Goal: Check status: Check status

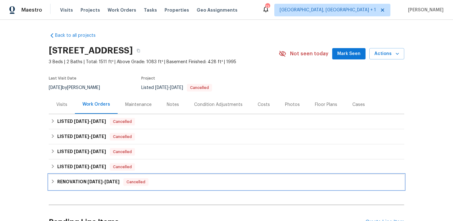
click at [153, 178] on div "RENOVATION [DATE] - [DATE] Cancelled" at bounding box center [226, 181] width 355 height 15
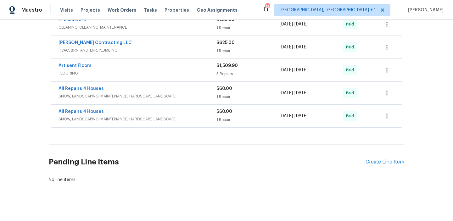
scroll to position [312, 0]
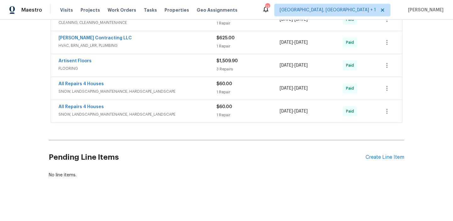
click at [185, 111] on span "SNOW, LANDSCAPING_MAINTENANCE, HARDSCAPE_LANDSCAPE" at bounding box center [137, 114] width 158 height 6
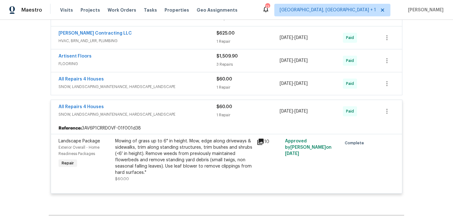
click at [173, 83] on div "All Repairs 4 Houses" at bounding box center [137, 80] width 158 height 8
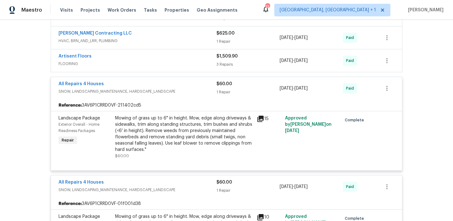
click at [137, 63] on span "FLOORING" at bounding box center [137, 64] width 158 height 6
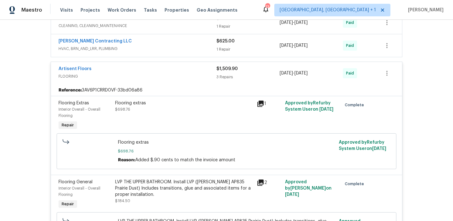
scroll to position [273, 0]
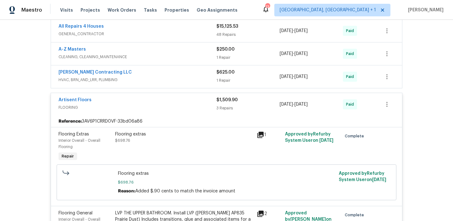
click at [152, 69] on div "[PERSON_NAME] Contracting LLC" at bounding box center [137, 73] width 158 height 8
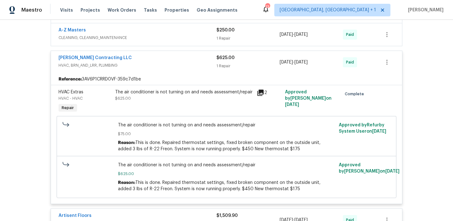
scroll to position [293, 0]
click at [169, 35] on span "CLEANING, CLEANING_MAINTENANCE" at bounding box center [137, 37] width 158 height 6
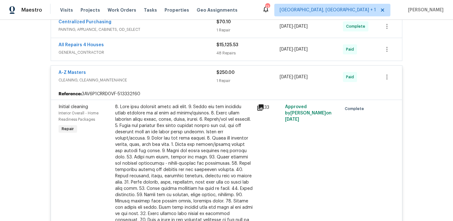
scroll to position [248, 0]
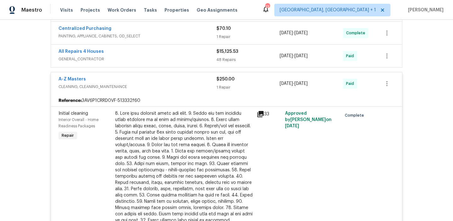
click at [126, 59] on span "GENERAL_CONTRACTOR" at bounding box center [137, 59] width 158 height 6
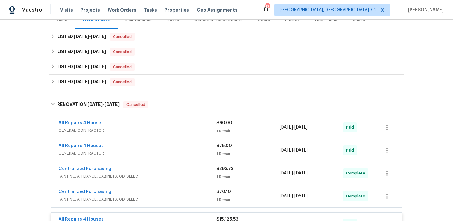
scroll to position [0, 0]
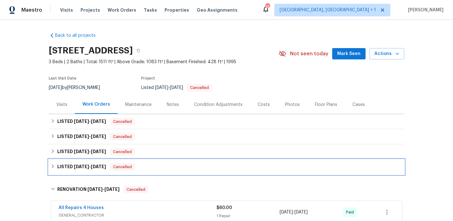
click at [155, 167] on div "LISTED [DATE] - [DATE] Cancelled" at bounding box center [226, 167] width 351 height 8
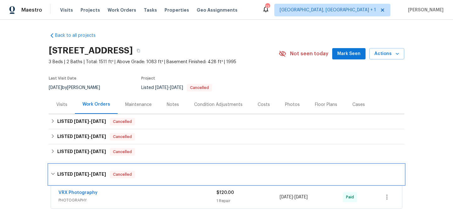
scroll to position [51, 0]
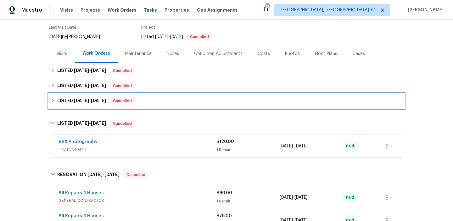
click at [163, 95] on div "LISTED [DATE] - [DATE] Cancelled" at bounding box center [226, 100] width 355 height 15
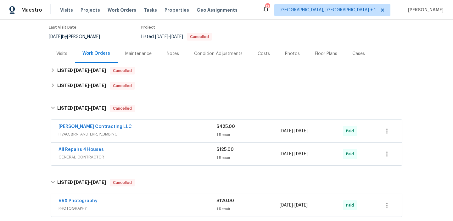
click at [148, 155] on span "GENERAL_CONTRACTOR" at bounding box center [137, 157] width 158 height 6
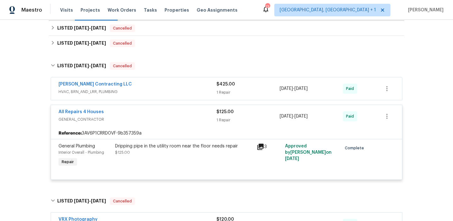
scroll to position [101, 0]
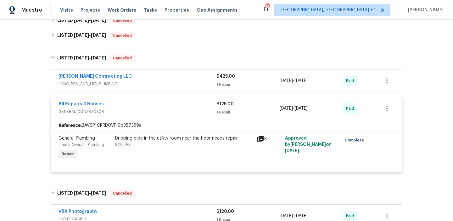
click at [153, 79] on div "[PERSON_NAME] Contracting LLC" at bounding box center [137, 77] width 158 height 8
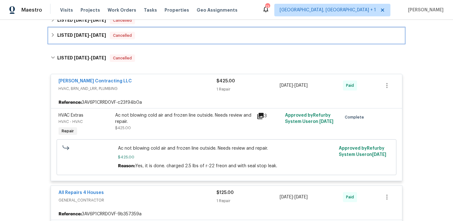
click at [139, 34] on div "LISTED [DATE] - [DATE] Cancelled" at bounding box center [226, 36] width 351 height 8
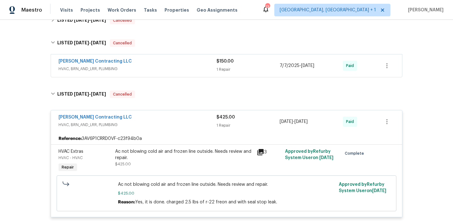
click at [140, 60] on div "[PERSON_NAME] Contracting LLC" at bounding box center [137, 62] width 158 height 8
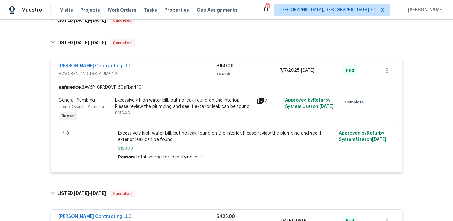
scroll to position [55, 0]
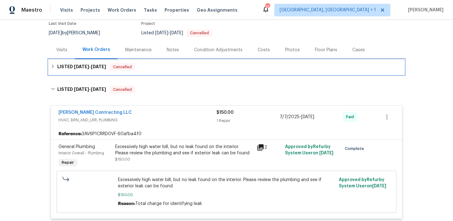
click at [144, 69] on div "LISTED [DATE] - [DATE] Cancelled" at bounding box center [226, 67] width 351 height 8
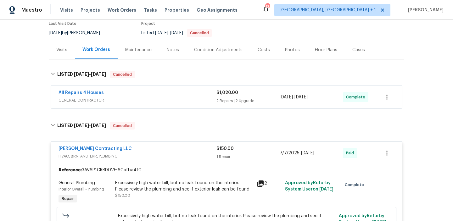
click at [139, 98] on span "GENERAL_CONTRACTOR" at bounding box center [137, 100] width 158 height 6
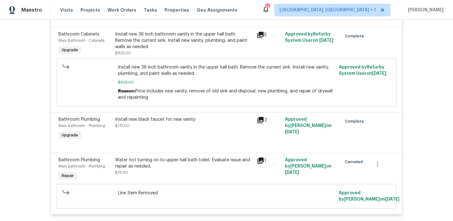
scroll to position [231, 0]
